Goal: Task Accomplishment & Management: Complete application form

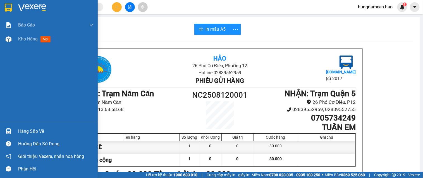
click at [10, 36] on img at bounding box center [9, 39] width 6 height 6
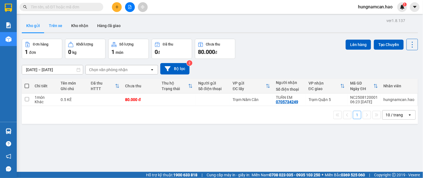
click at [57, 27] on button "Trên xe" at bounding box center [55, 25] width 22 height 13
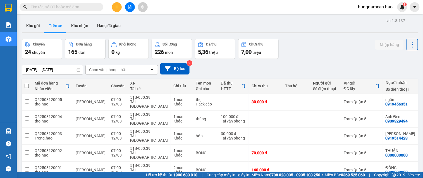
drag, startPoint x: 103, startPoint y: 66, endPoint x: 106, endPoint y: 73, distance: 7.1
click at [103, 68] on div "Chọn văn phòng nhận" at bounding box center [118, 69] width 64 height 9
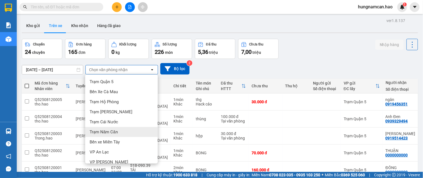
click at [106, 128] on div "Trạm Năm Căn" at bounding box center [121, 132] width 73 height 10
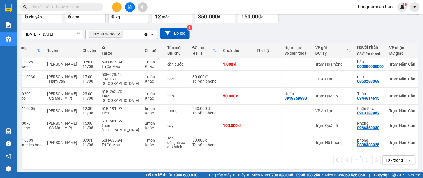
scroll to position [0, 50]
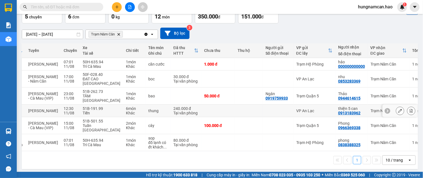
click at [304, 109] on div "VP An Lạc" at bounding box center [314, 111] width 36 height 4
checkbox input "true"
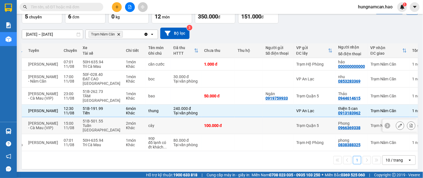
click at [299, 123] on div "Trạm Quận 5" at bounding box center [314, 125] width 36 height 4
checkbox input "true"
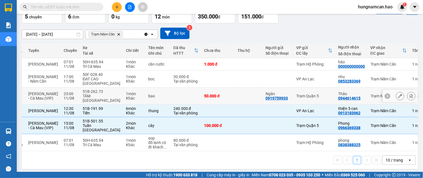
click at [295, 94] on td "Trạm Quận 5" at bounding box center [314, 96] width 42 height 17
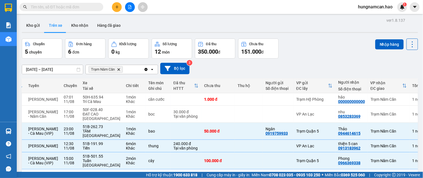
scroll to position [0, 0]
click at [378, 47] on button "Nhập hàng" at bounding box center [389, 45] width 28 height 10
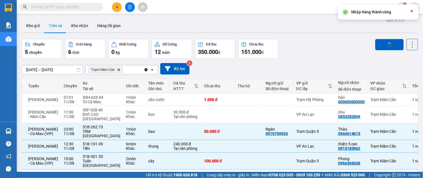
checkbox input "false"
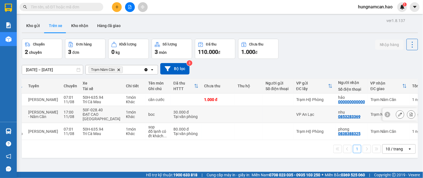
click at [265, 113] on div at bounding box center [277, 114] width 25 height 4
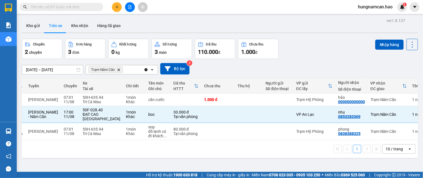
click at [369, 43] on div "Chuyến 2 chuyến Đơn hàng 3 đơn Khối lượng 0 kg Số lượng 3 món Đã thu 110.000 đ …" at bounding box center [220, 49] width 396 height 20
click at [375, 43] on button "Nhập hàng" at bounding box center [389, 45] width 28 height 10
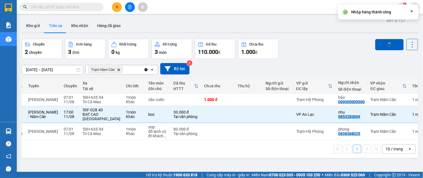
checkbox input "false"
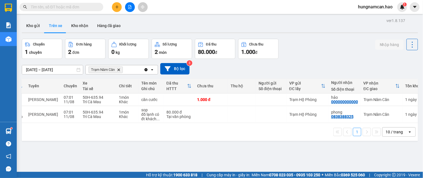
click at [114, 7] on button at bounding box center [117, 7] width 10 height 10
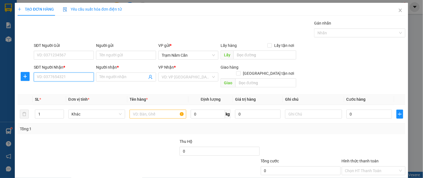
click at [59, 73] on input "SĐT Người Nhận *" at bounding box center [64, 77] width 60 height 9
click at [54, 88] on div "0347475549 - LOAN" at bounding box center [63, 88] width 53 height 6
type input "0347475549"
type input "LOAN"
type input "100.000"
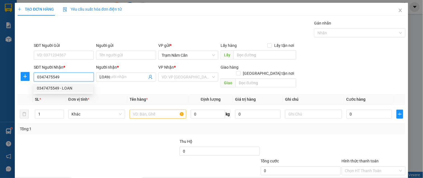
type input "100.000"
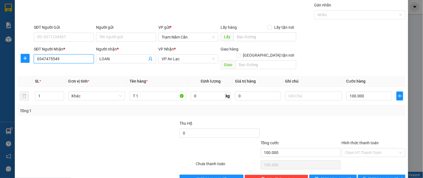
scroll to position [28, 0]
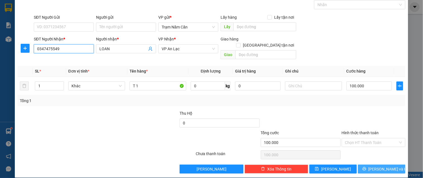
type input "0347475549"
click at [388, 166] on span "[PERSON_NAME] và In" at bounding box center [387, 169] width 39 height 6
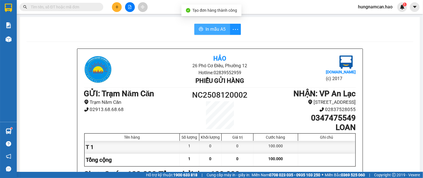
click at [217, 32] on span "In mẫu A5" at bounding box center [215, 29] width 20 height 7
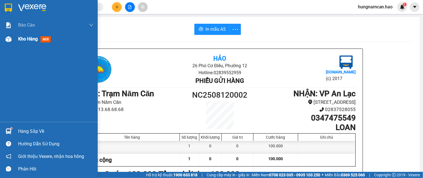
click at [27, 39] on span "Kho hàng" at bounding box center [28, 38] width 20 height 5
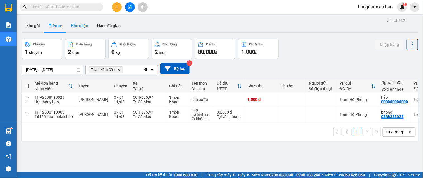
click at [82, 26] on button "Kho nhận" at bounding box center [80, 25] width 26 height 13
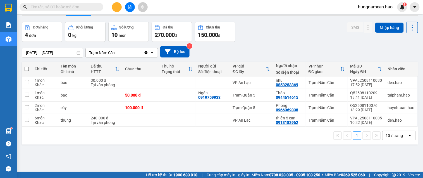
scroll to position [26, 0]
